Goal: Communication & Community: Participate in discussion

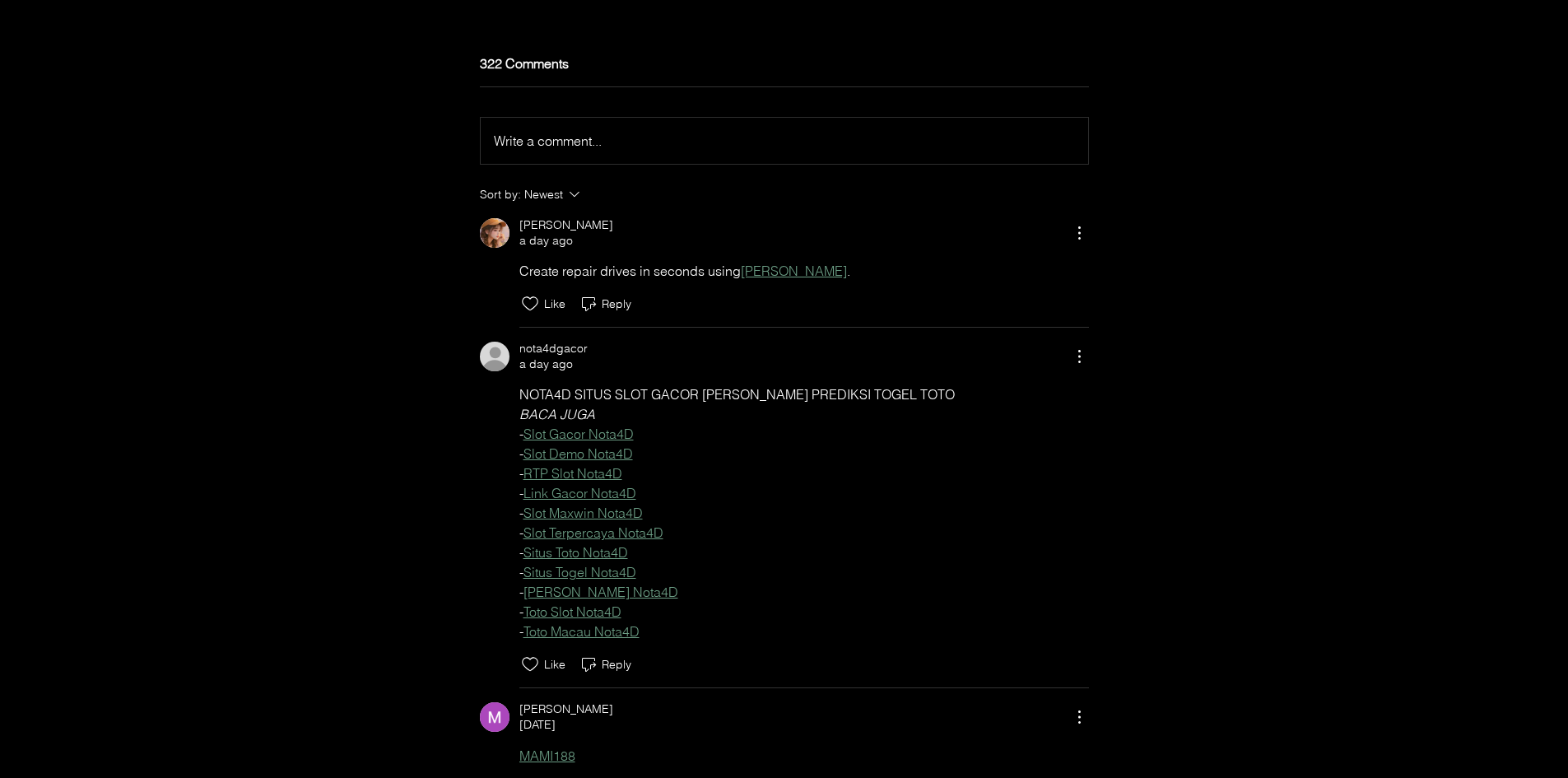
scroll to position [5155, 0]
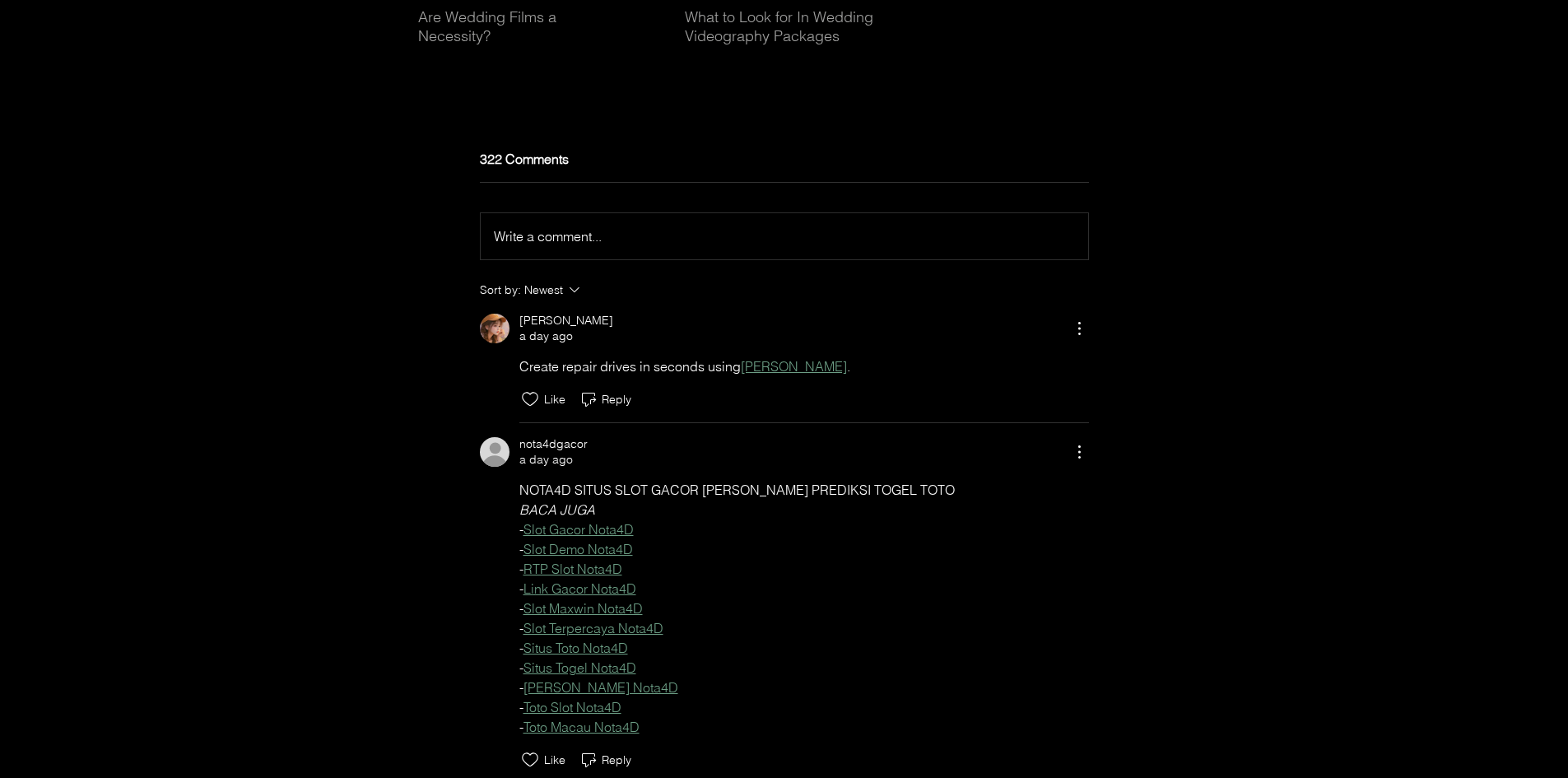
click at [634, 246] on div "Write a comment... Write a comment..." at bounding box center [784, 236] width 581 height 20
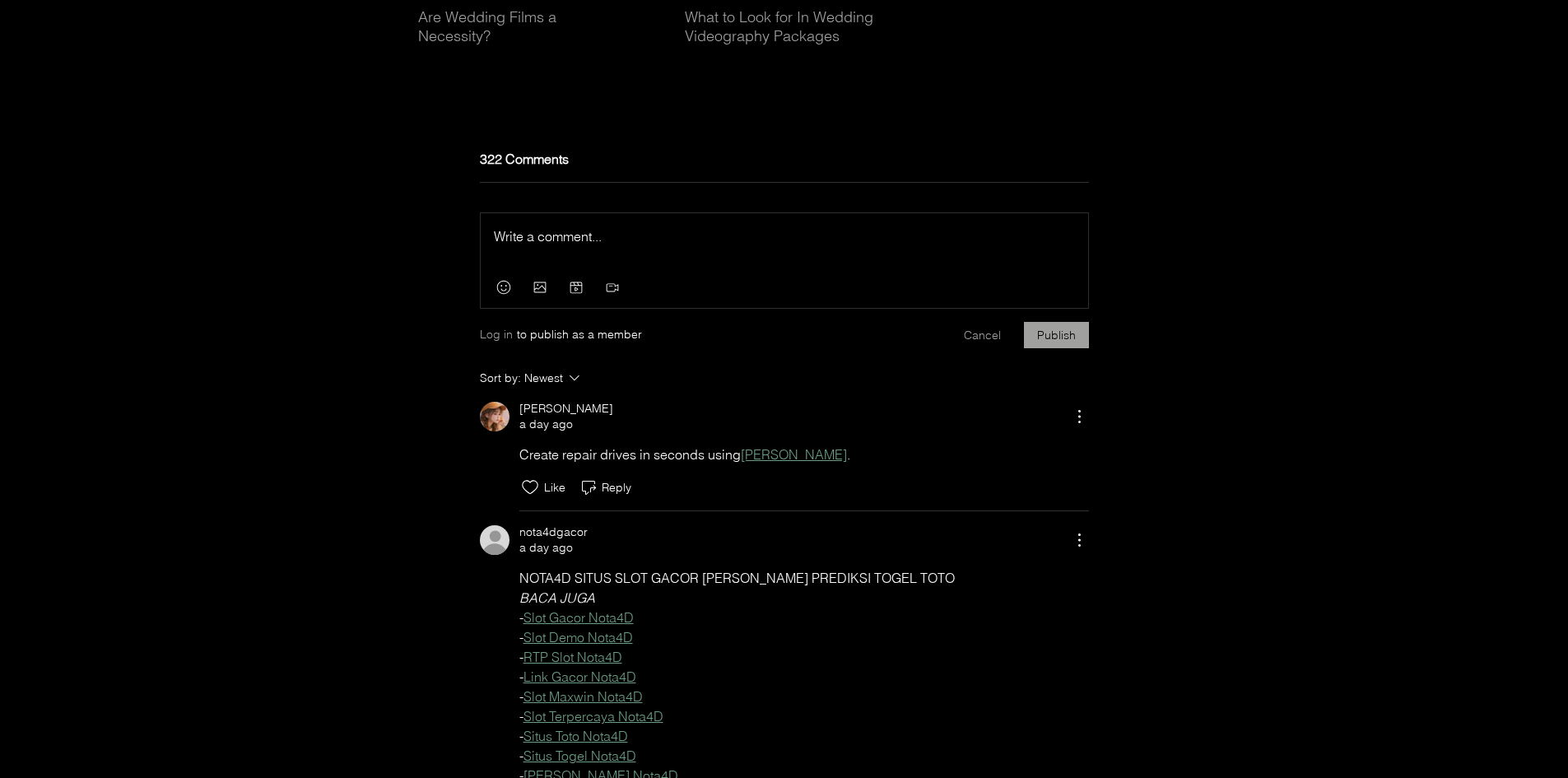
click at [603, 246] on p "Rich Text Editor" at bounding box center [784, 236] width 581 height 20
click at [1054, 348] on button "Publish" at bounding box center [1056, 335] width 65 height 26
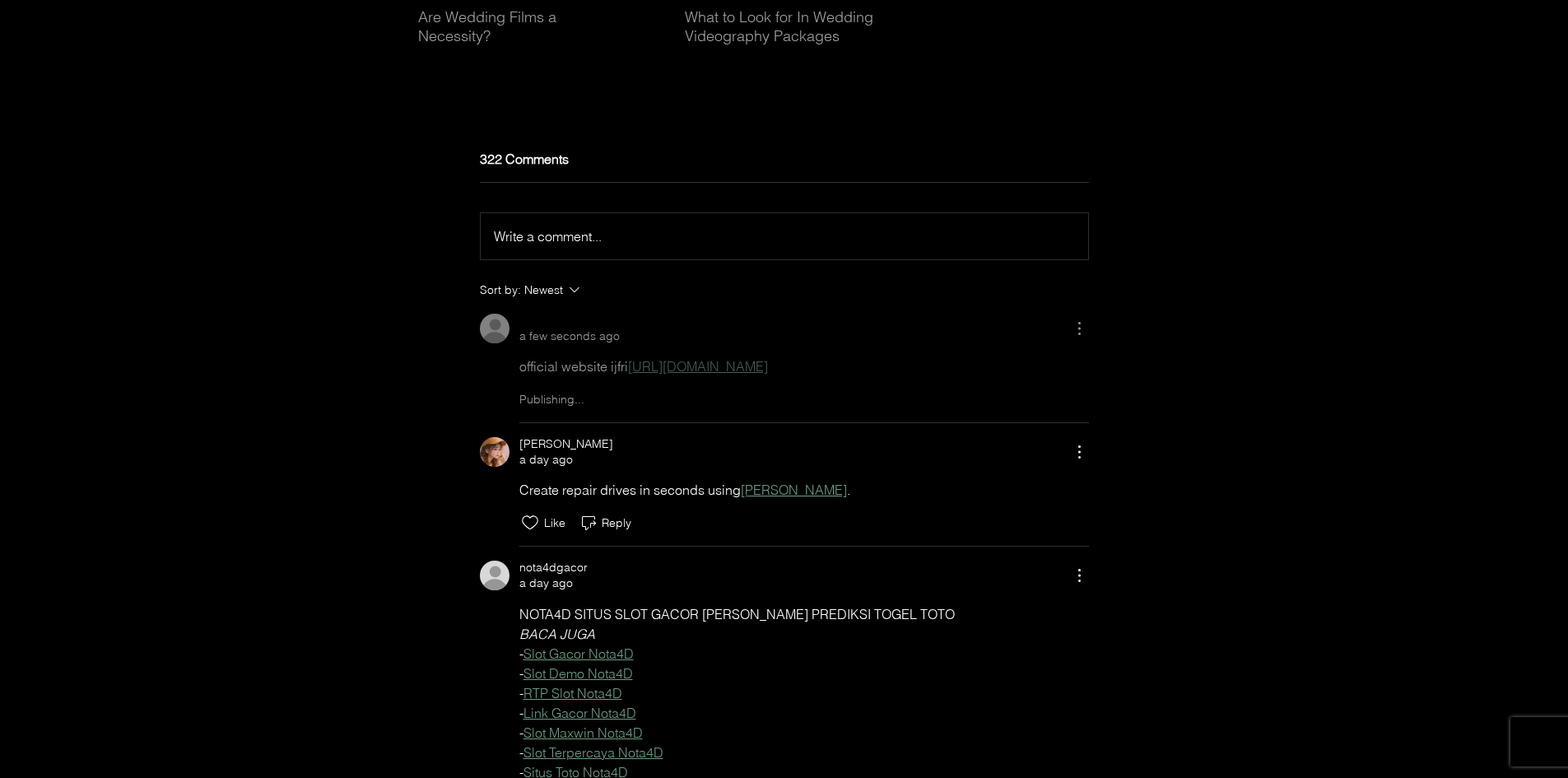
scroll to position [0, 0]
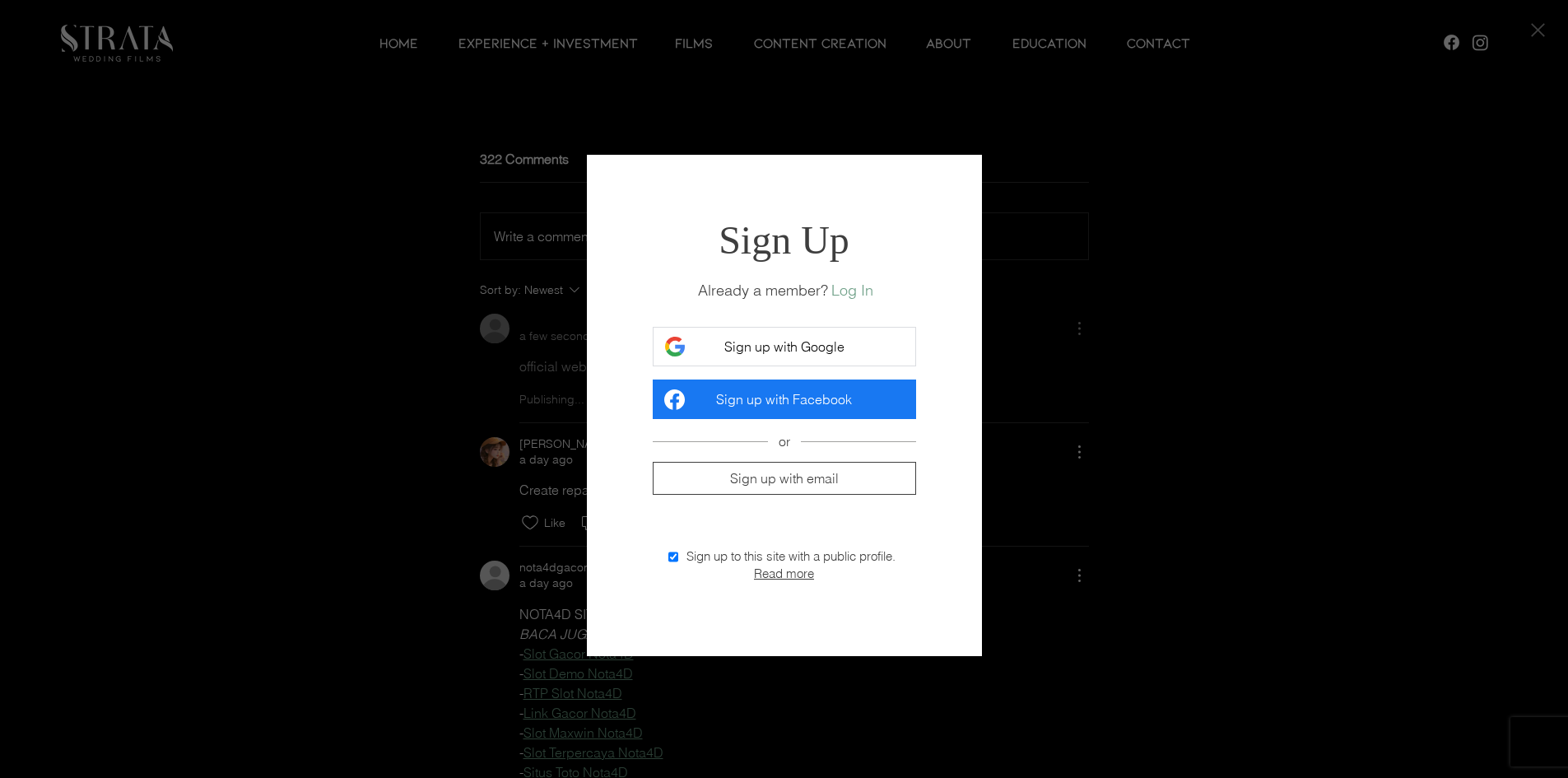
click at [774, 485] on span "Sign up with email" at bounding box center [784, 479] width 108 height 17
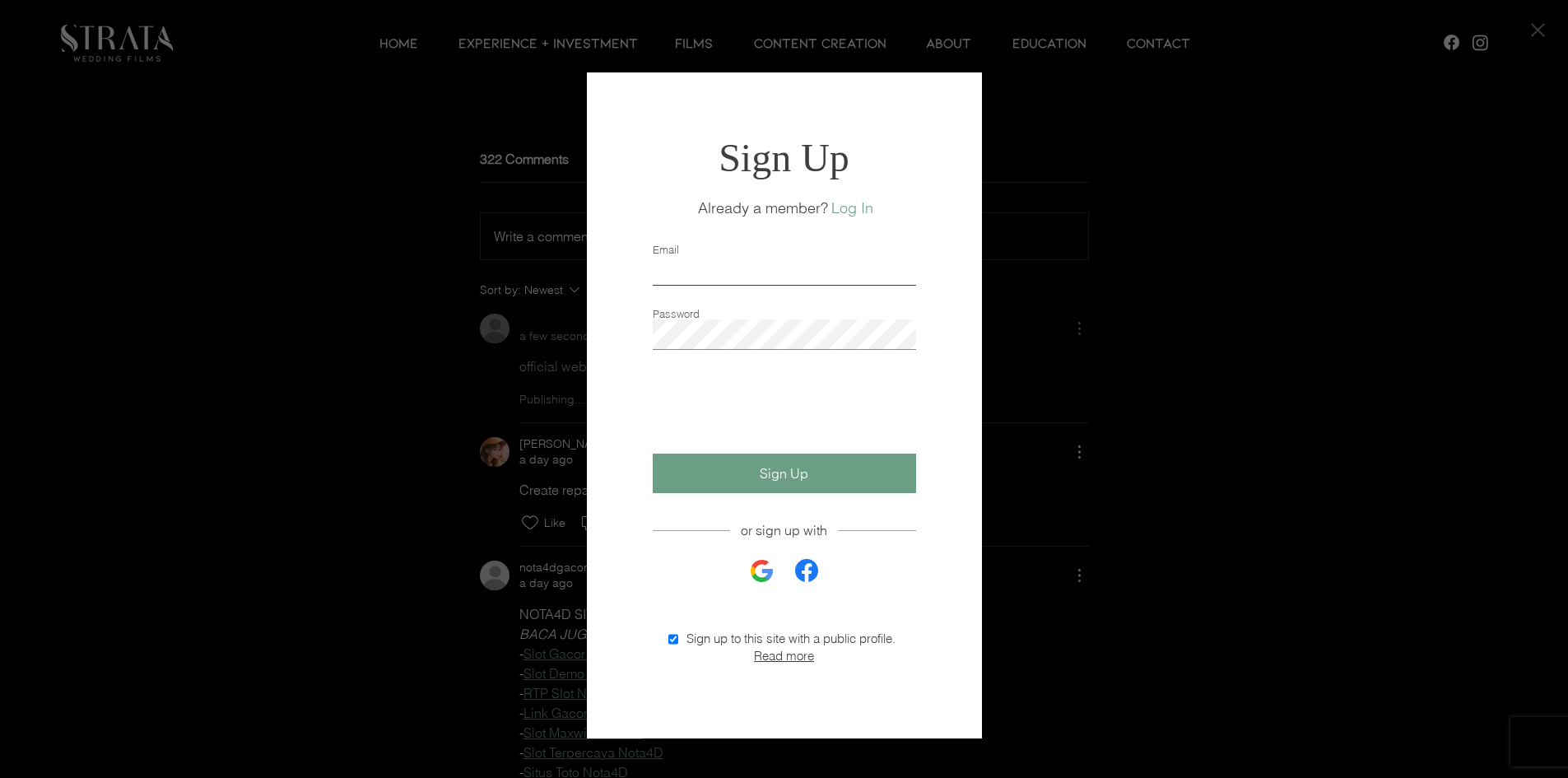
click at [721, 258] on input "Email" at bounding box center [784, 270] width 264 height 31
type input "[EMAIL_ADDRESS][DOMAIN_NAME]"
click at [813, 473] on button "Sign Up" at bounding box center [784, 474] width 264 height 40
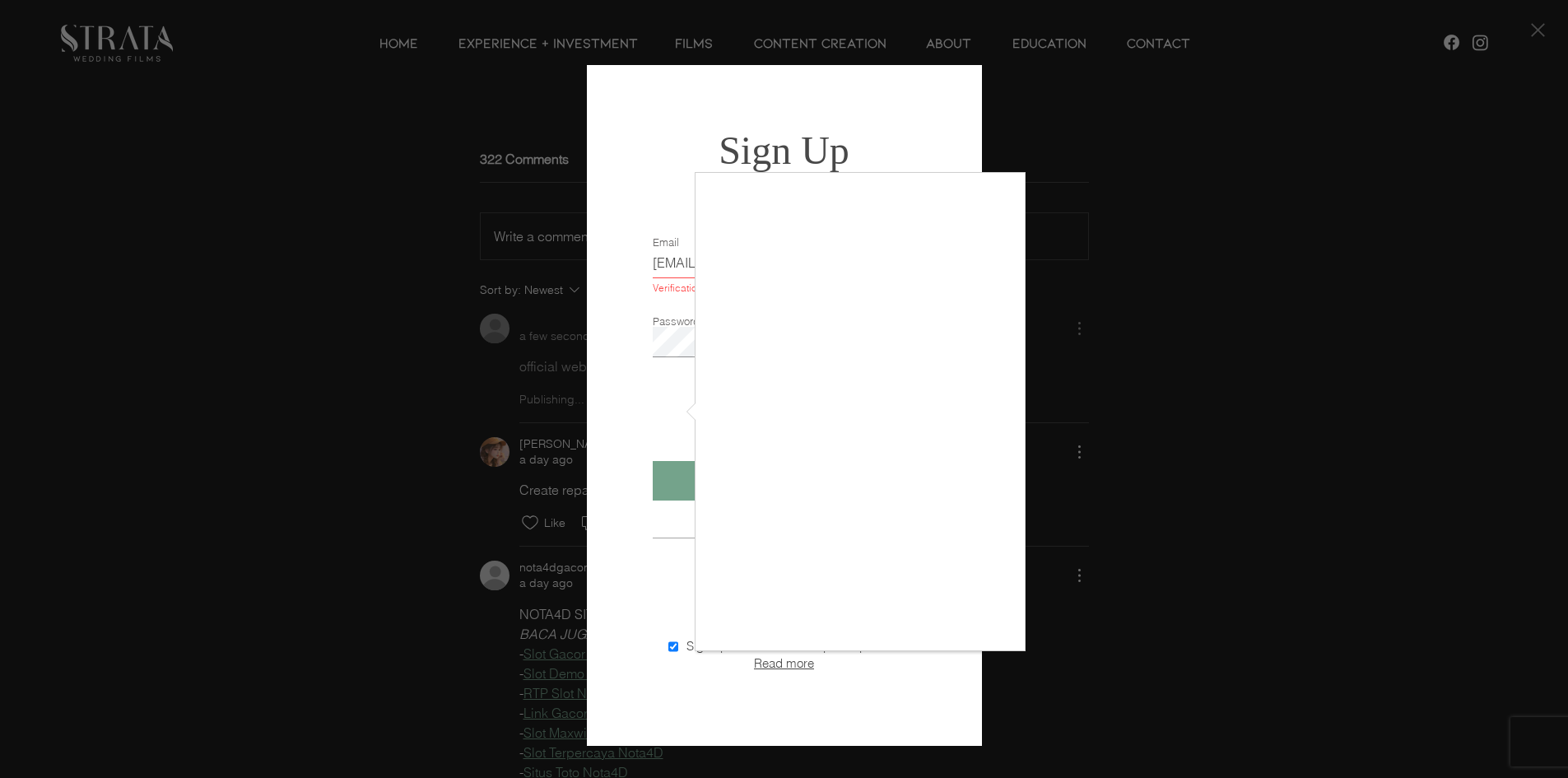
checkbox input "true"
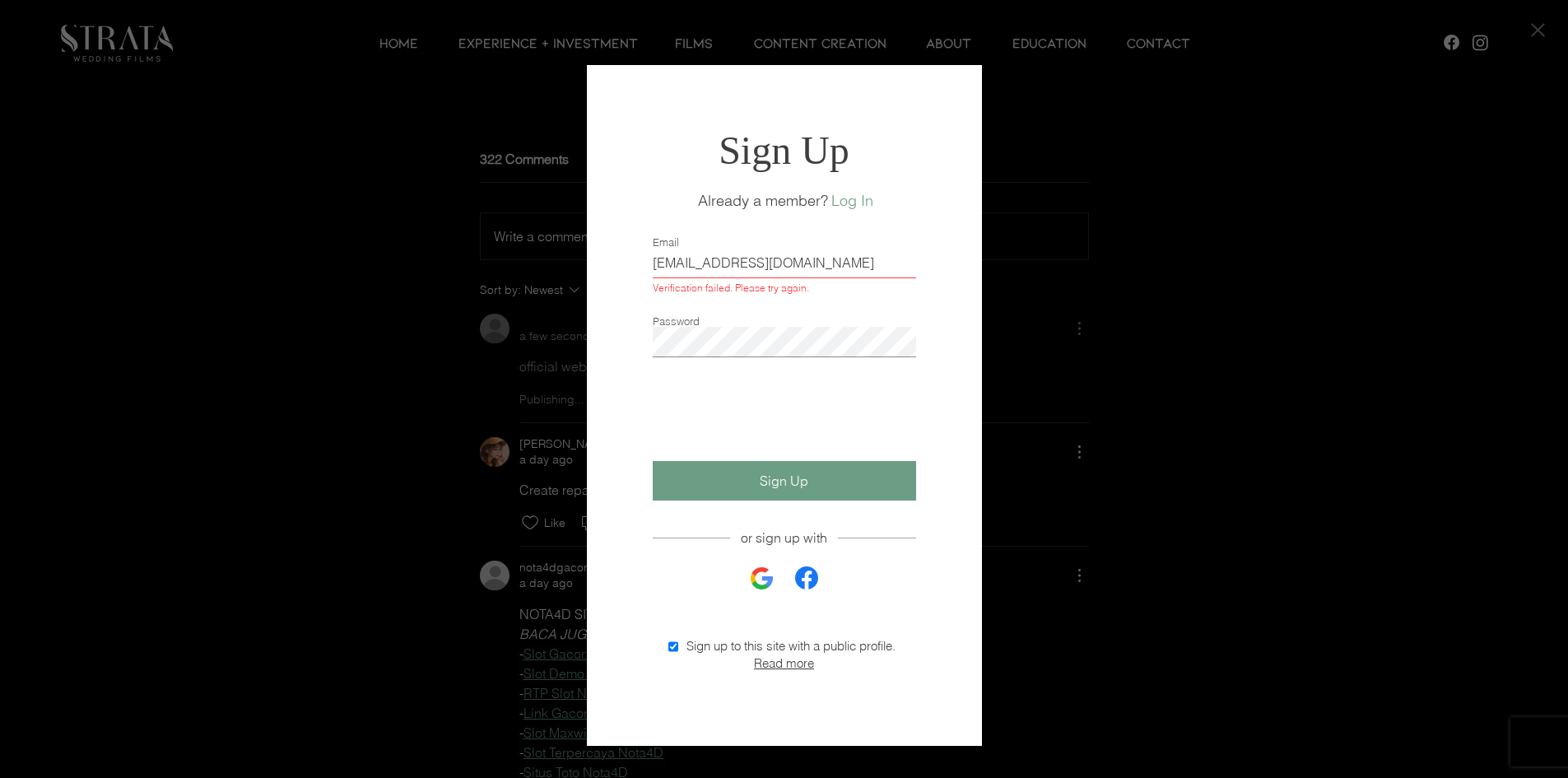
click at [791, 484] on span "Sign Up" at bounding box center [784, 481] width 49 height 17
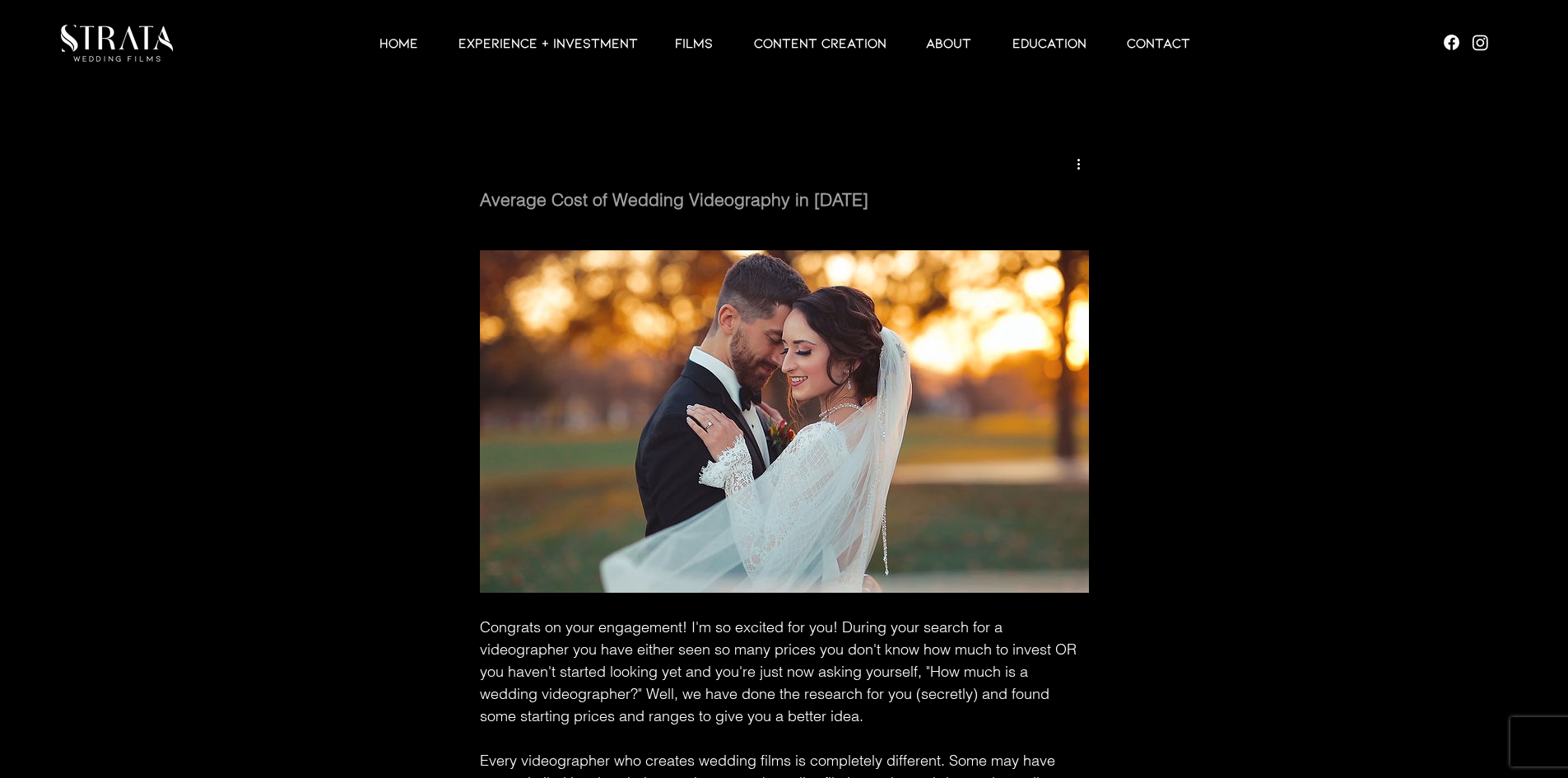
scroll to position [5155, 0]
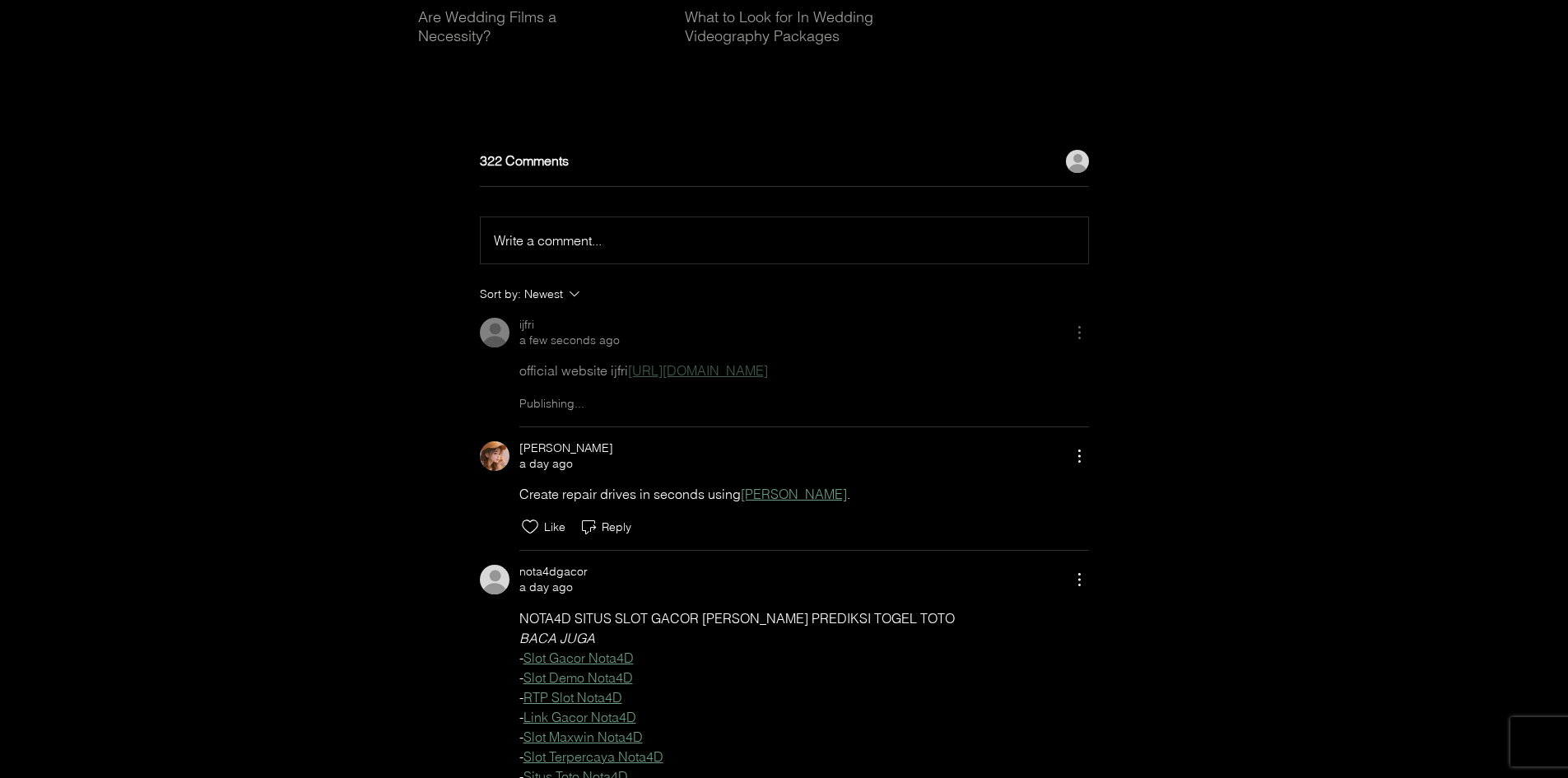
click at [1083, 342] on icon "More Actions" at bounding box center [1079, 332] width 20 height 20
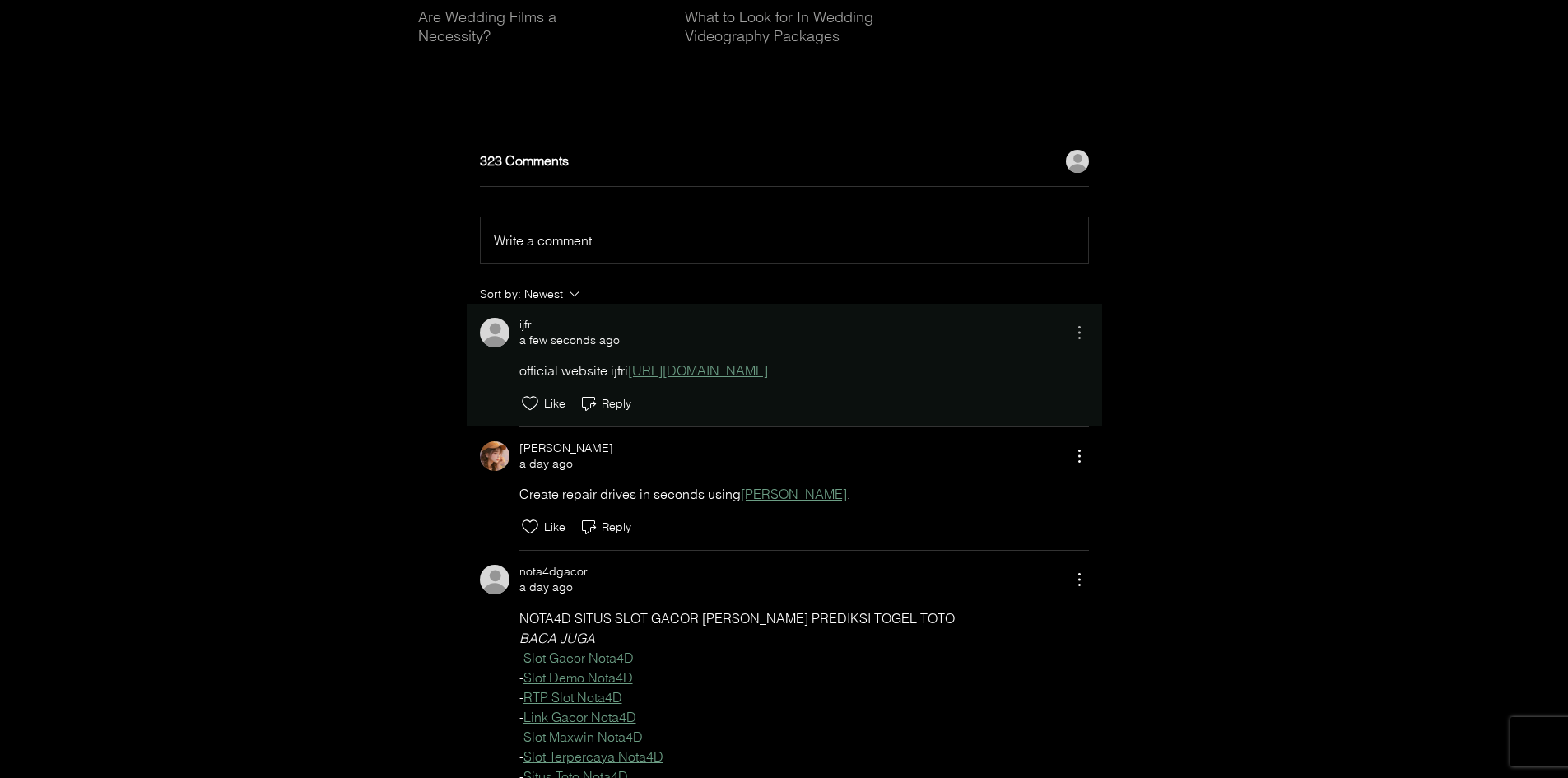
click at [1080, 342] on icon "More Actions" at bounding box center [1079, 332] width 20 height 20
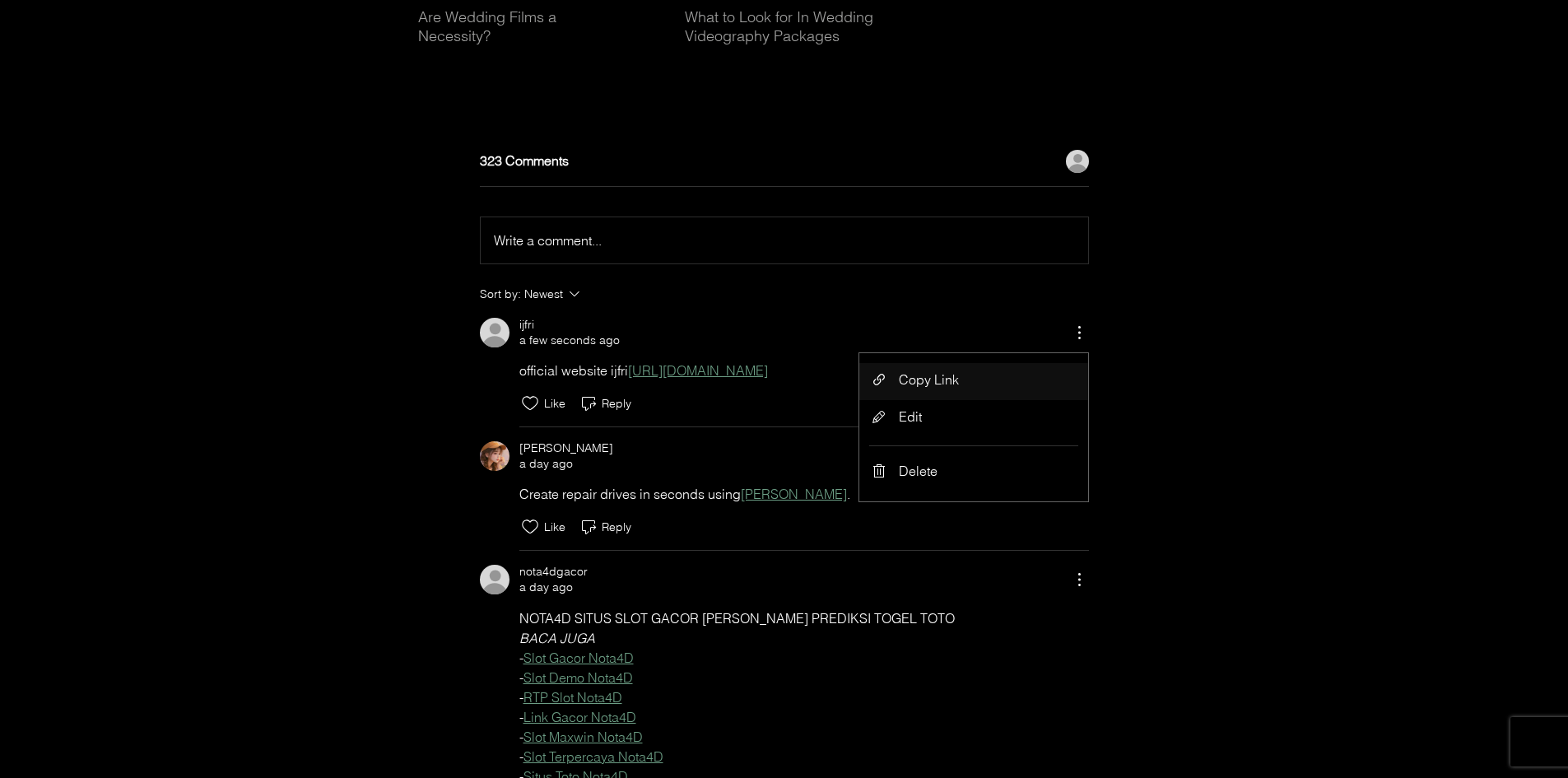
click at [1009, 400] on li "Copy Link" at bounding box center [974, 381] width 229 height 37
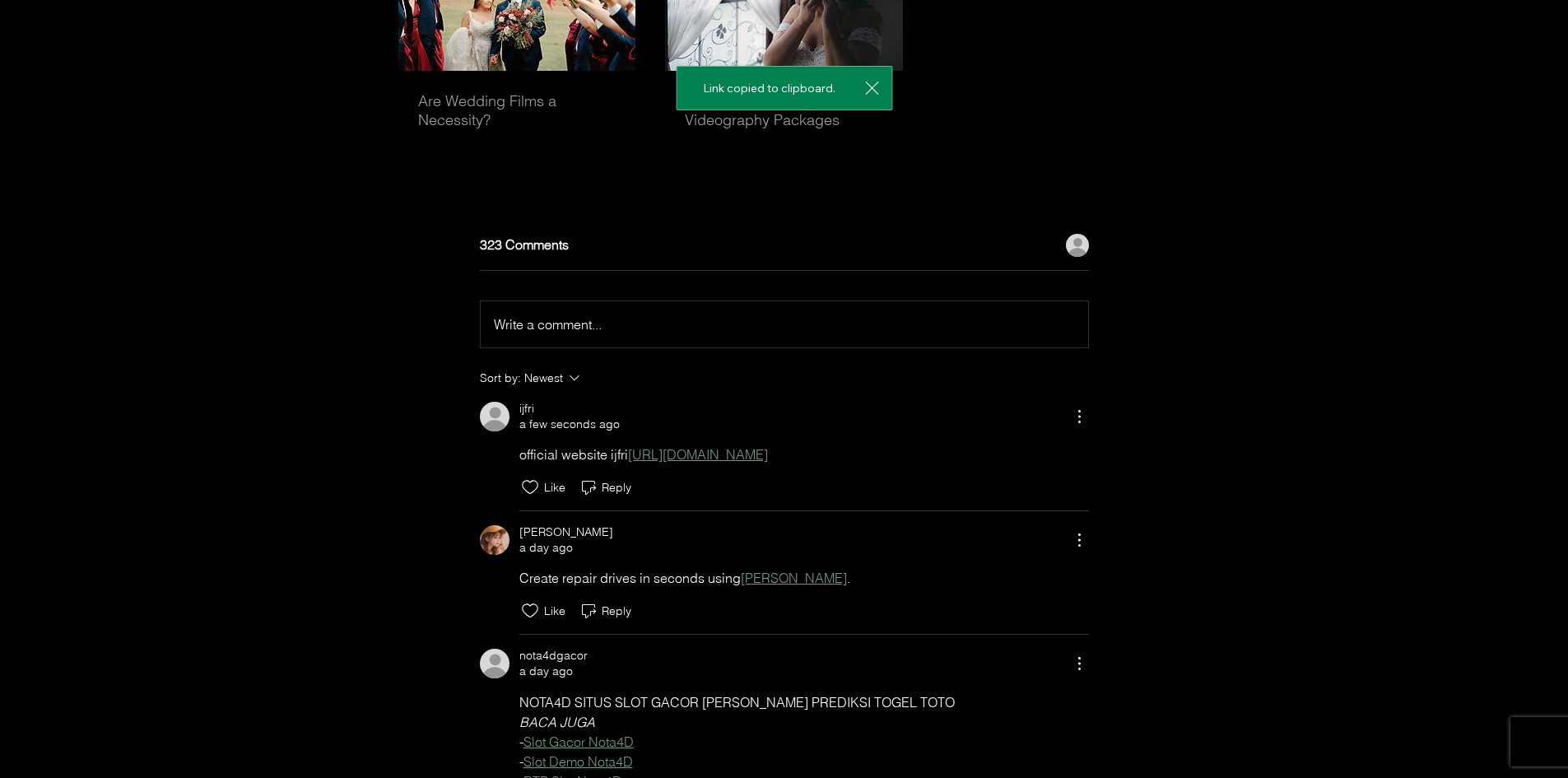
scroll to position [4990, 0]
